Goal: Find specific page/section: Find specific page/section

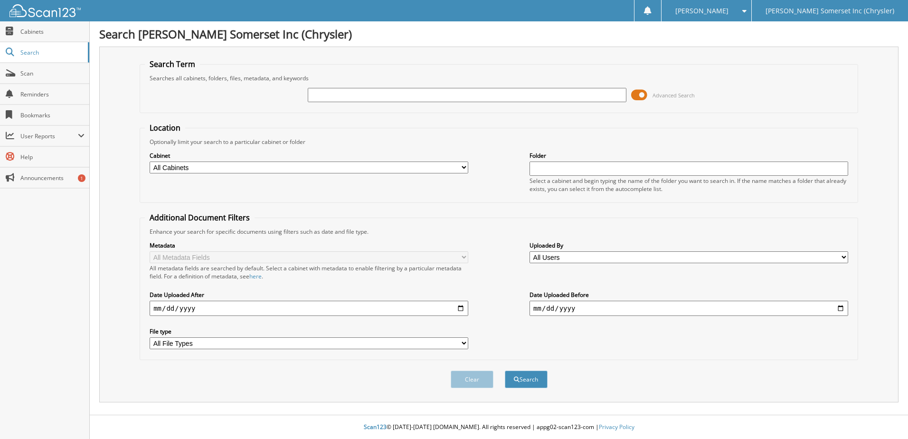
click at [647, 95] on span at bounding box center [639, 95] width 16 height 14
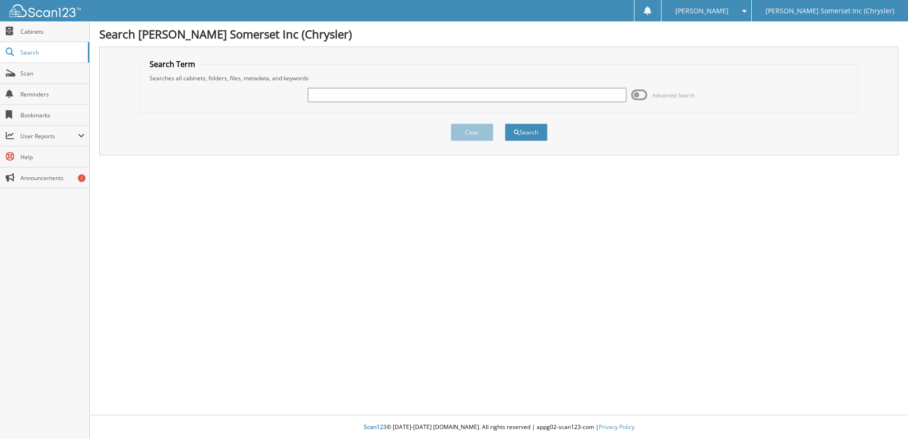
click at [606, 95] on input "text" at bounding box center [467, 95] width 319 height 14
type input "6137092"
click at [505, 123] on button "Search" at bounding box center [526, 132] width 43 height 18
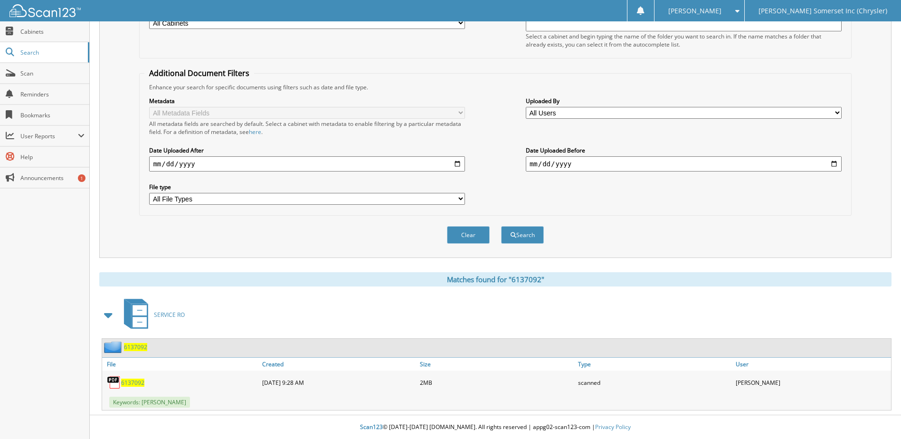
click at [130, 382] on span "6137092" at bounding box center [132, 382] width 23 height 8
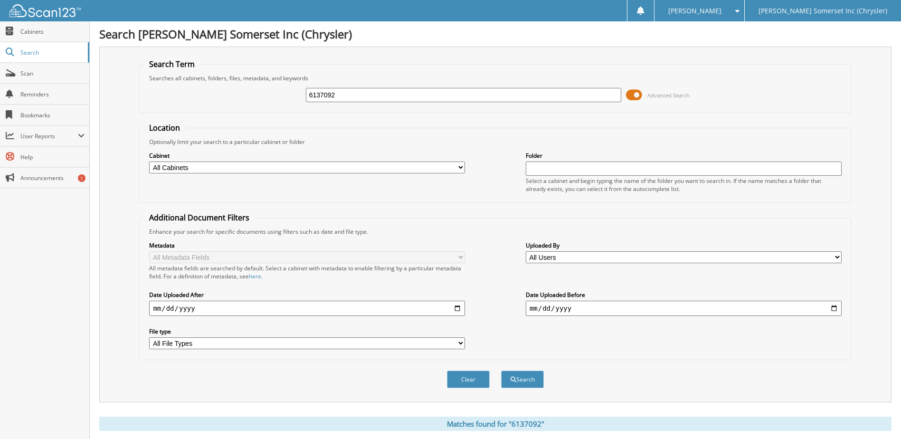
drag, startPoint x: 342, startPoint y: 96, endPoint x: 189, endPoint y: 79, distance: 153.8
click at [157, 79] on fieldset "Search Term Searches all cabinets, folders, files, metadata, and keywords 61370…" at bounding box center [495, 86] width 712 height 54
type input "6127389"
click at [501, 370] on button "Search" at bounding box center [522, 379] width 43 height 18
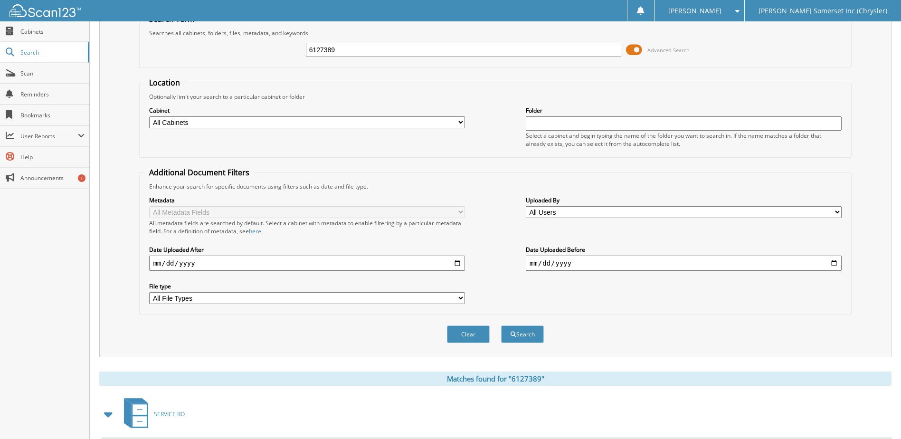
scroll to position [145, 0]
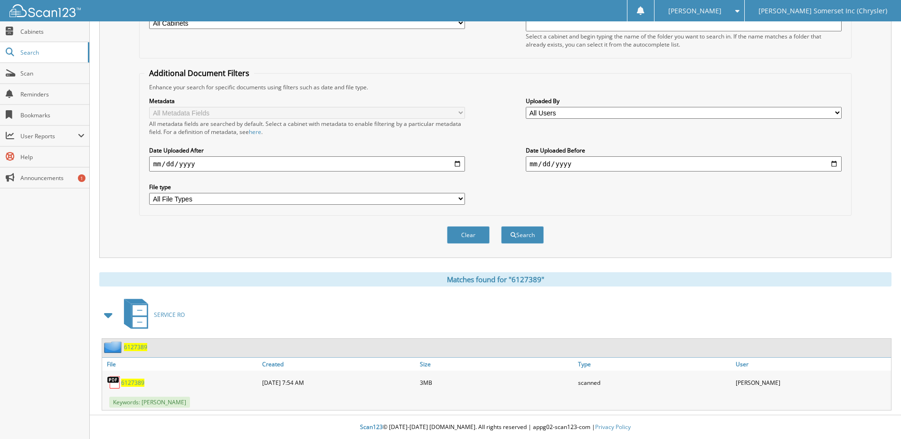
click at [132, 381] on span "6127389" at bounding box center [132, 382] width 23 height 8
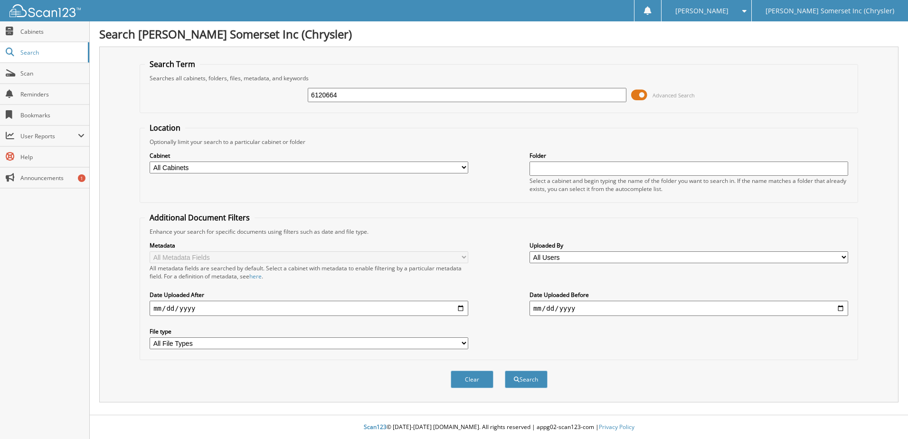
type input "6120664"
click at [648, 95] on span "Advanced Search" at bounding box center [663, 95] width 64 height 14
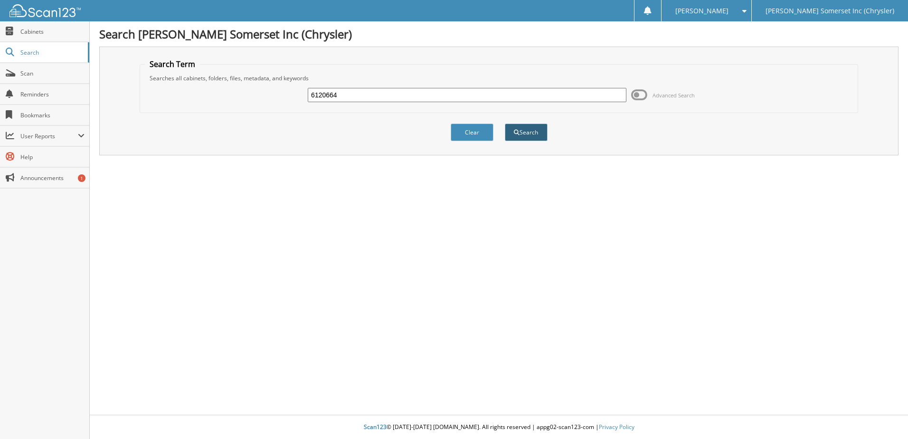
click at [536, 137] on button "Search" at bounding box center [526, 132] width 43 height 18
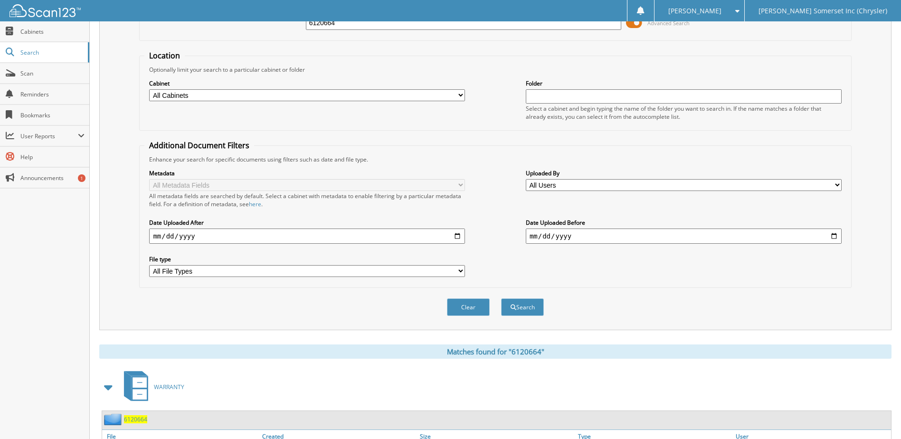
scroll to position [145, 0]
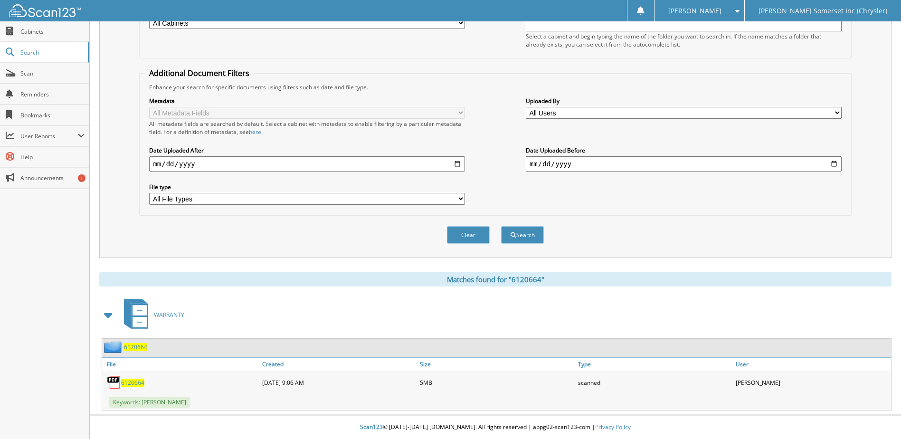
click at [131, 383] on span "6120664" at bounding box center [132, 382] width 23 height 8
